Goal: Information Seeking & Learning: Understand process/instructions

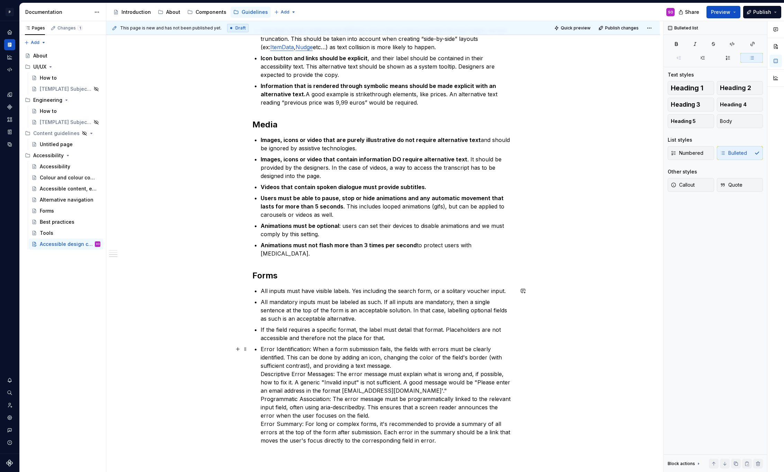
scroll to position [284, 0]
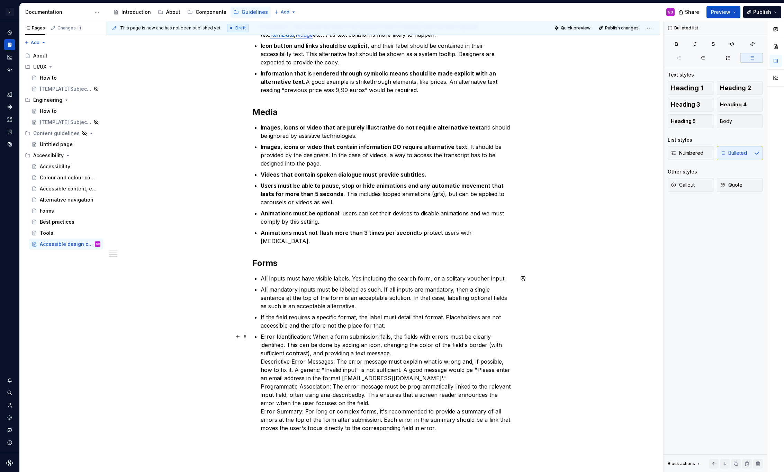
click at [285, 360] on p "Error Identification: When a form submission fails, the fields with errors must…" at bounding box center [387, 382] width 253 height 100
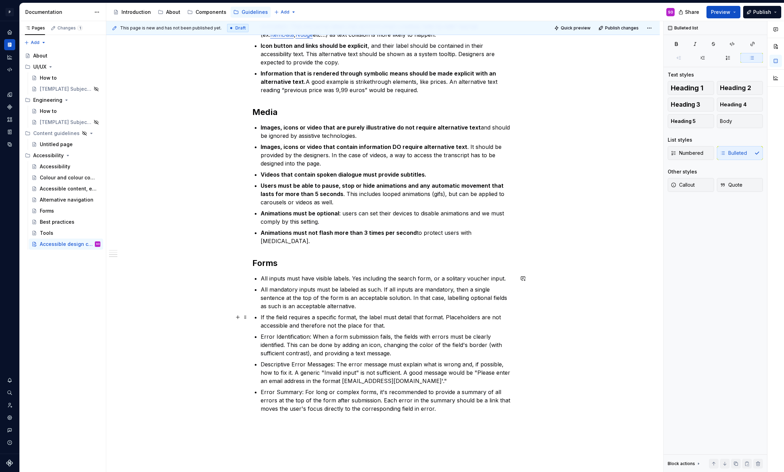
click at [441, 317] on p "If the field requires a specific format, the label must detail that format. Pla…" at bounding box center [387, 321] width 253 height 17
click at [370, 289] on p "All mandatory inputs must be labeled as such. If all inputs are mandatory, then…" at bounding box center [387, 297] width 253 height 25
click at [292, 336] on p "Error Identification: When a form submission fails, the fields with errors must…" at bounding box center [387, 344] width 253 height 25
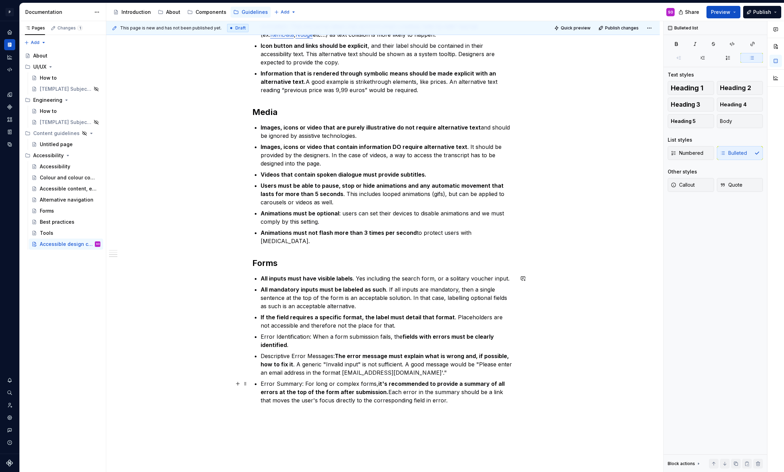
click at [458, 399] on p "Error Summary: For long or complex forms, it's recommended to provide a summary…" at bounding box center [387, 391] width 253 height 25
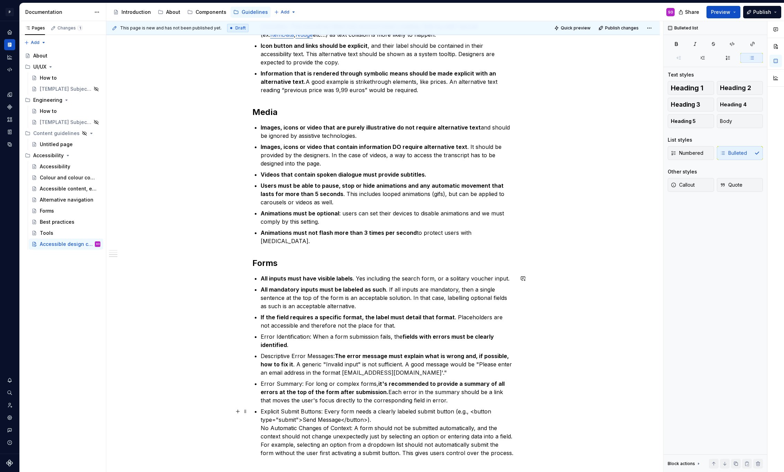
click at [395, 421] on p "Explicit Submit Buttons: Every form needs a clearly labeled submit button (e.g.…" at bounding box center [387, 432] width 253 height 50
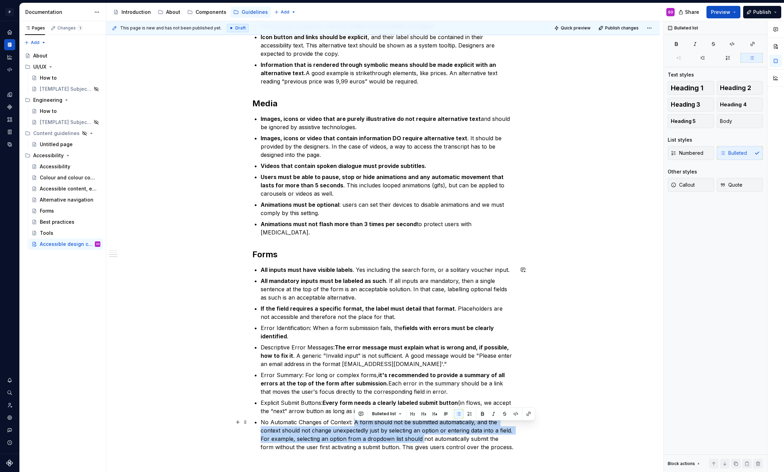
scroll to position [295, 0]
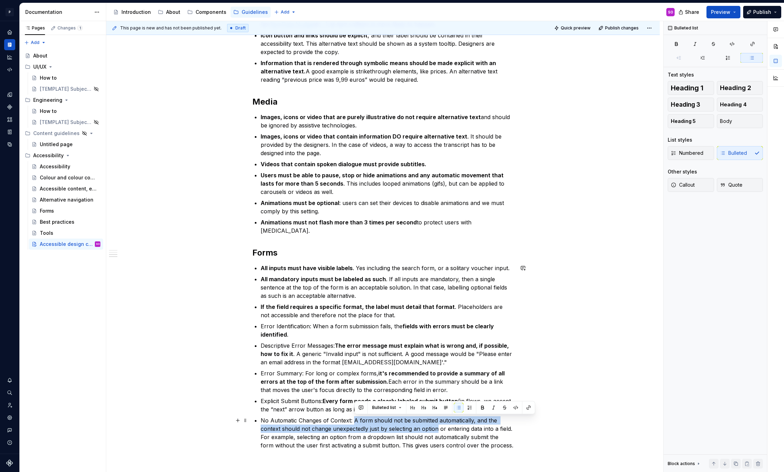
drag, startPoint x: 354, startPoint y: 431, endPoint x: 438, endPoint y: 428, distance: 84.2
click at [438, 428] on p "No Automatic Changes of Context: A form should not be submitted automatically, …" at bounding box center [387, 432] width 253 height 33
click at [457, 445] on p "No Automatic Changes of Context: A form should not be submitted automatically, …" at bounding box center [387, 432] width 253 height 33
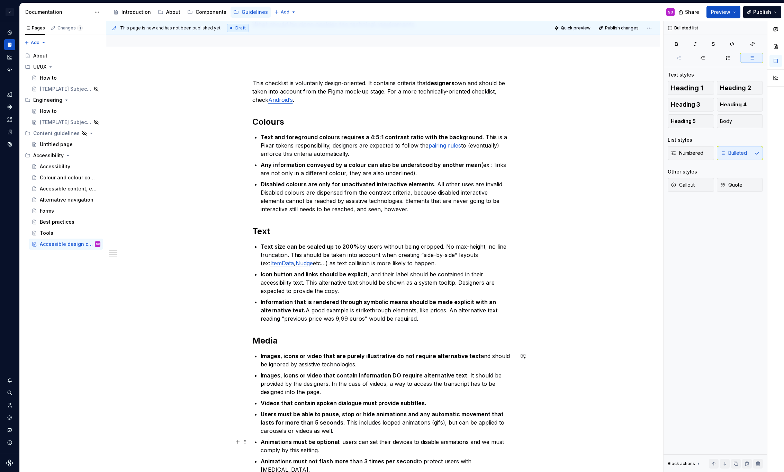
scroll to position [54, 0]
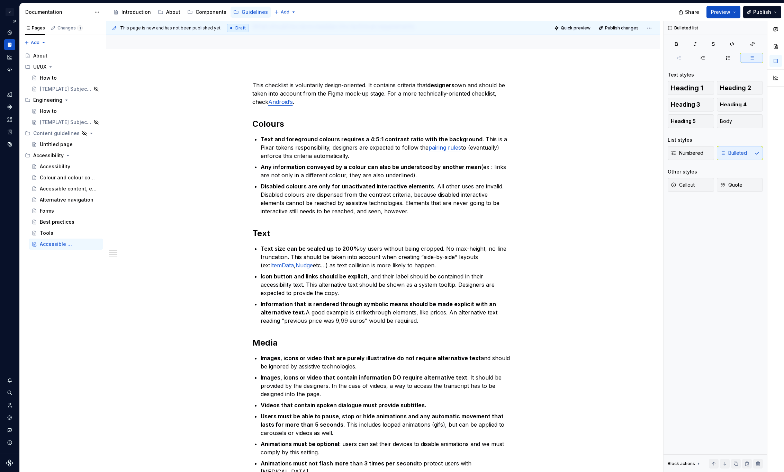
type textarea "*"
